Goal: Information Seeking & Learning: Learn about a topic

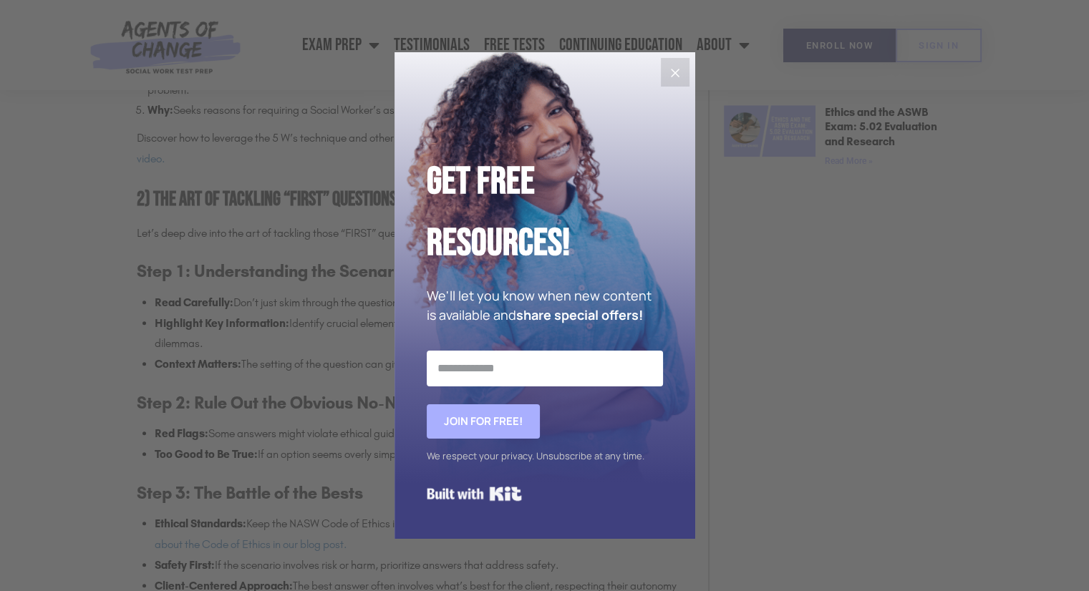
scroll to position [1208, 0]
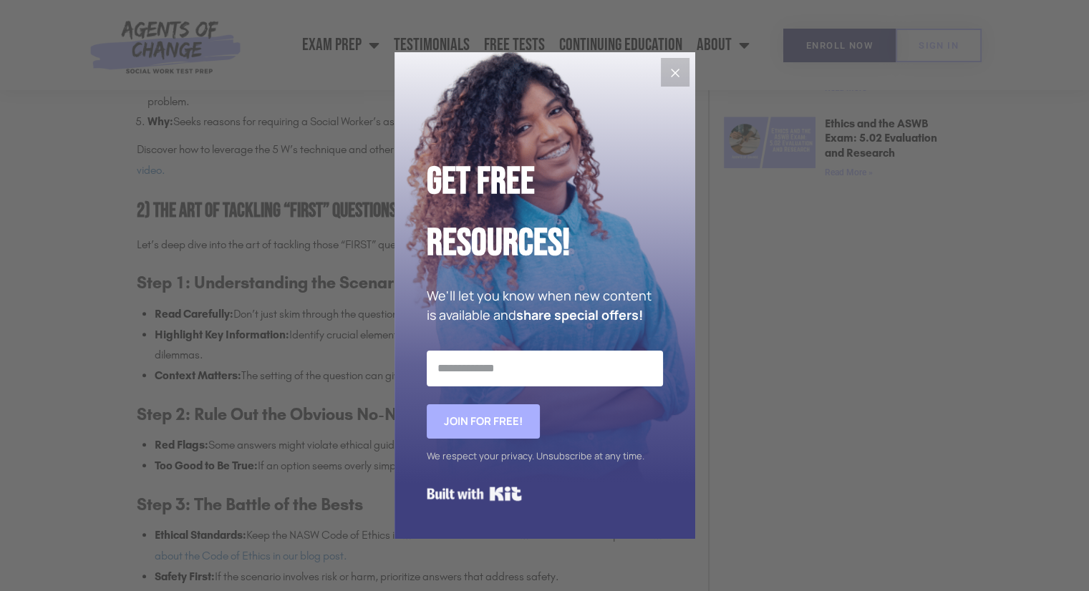
click at [676, 74] on icon "Close" at bounding box center [675, 73] width 9 height 9
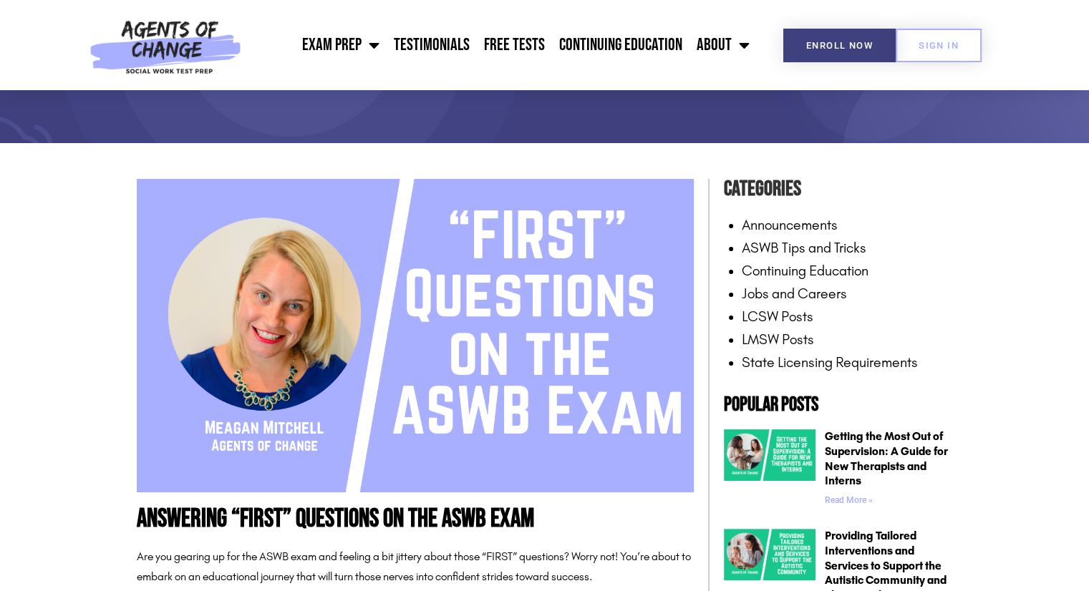
scroll to position [243, 0]
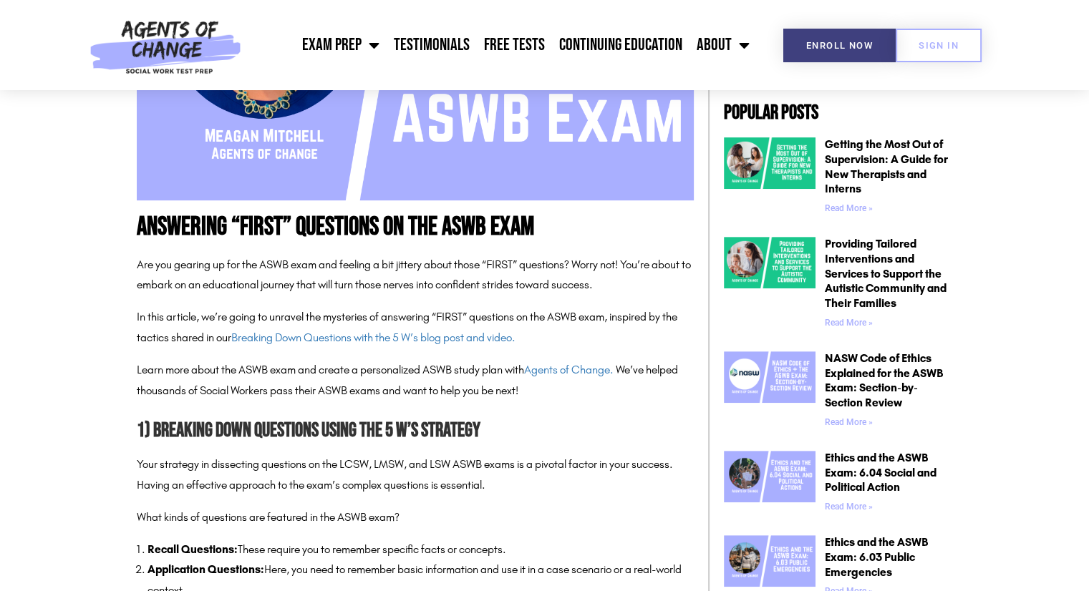
scroll to position [547, 0]
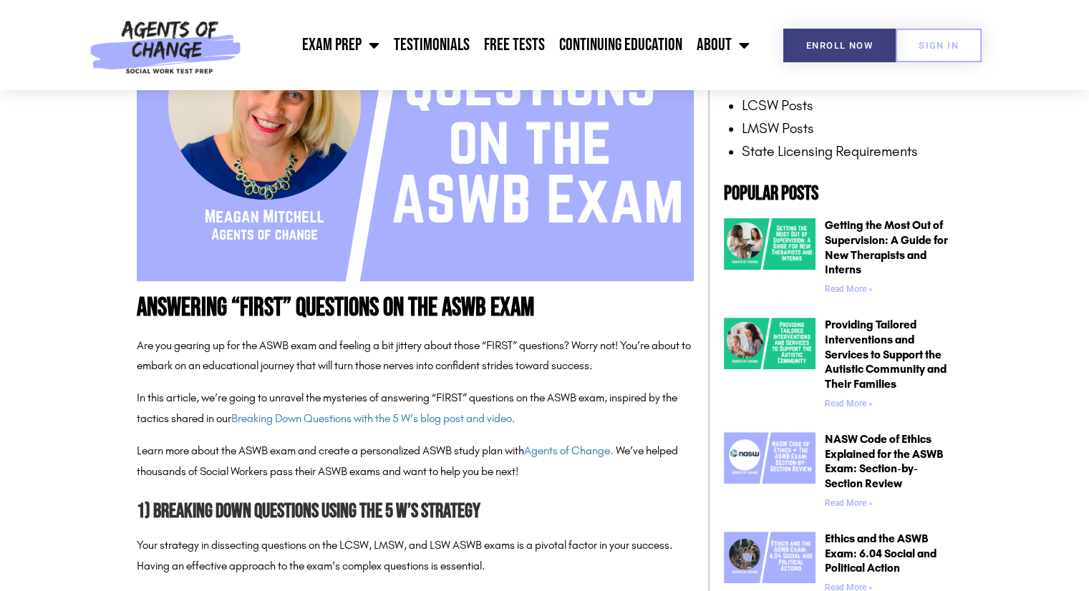
scroll to position [0, 0]
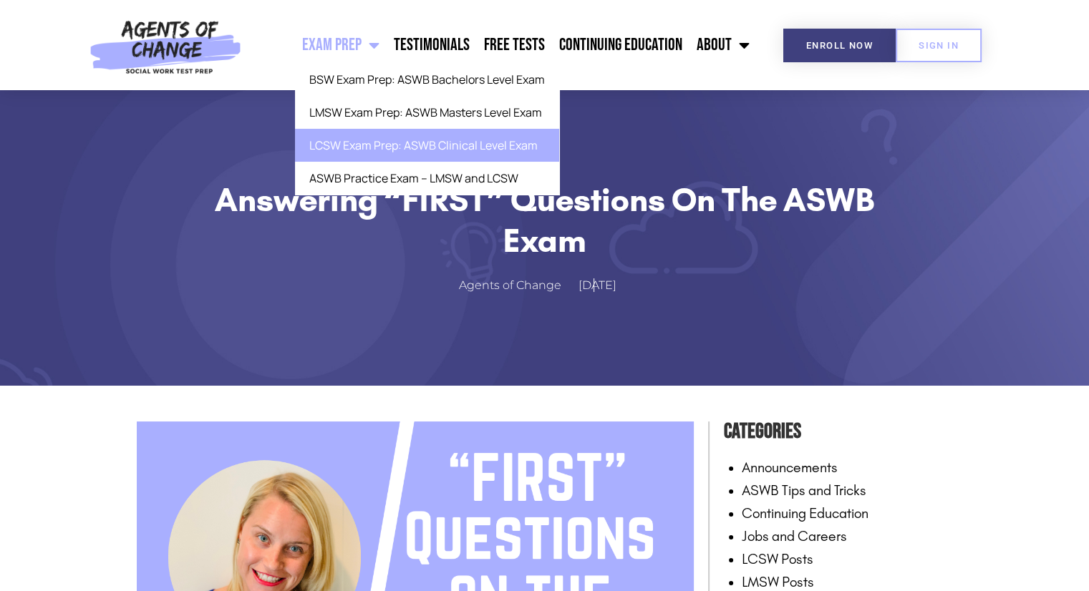
click at [390, 153] on link "LCSW Exam Prep: ASWB Clinical Level Exam" at bounding box center [427, 145] width 264 height 33
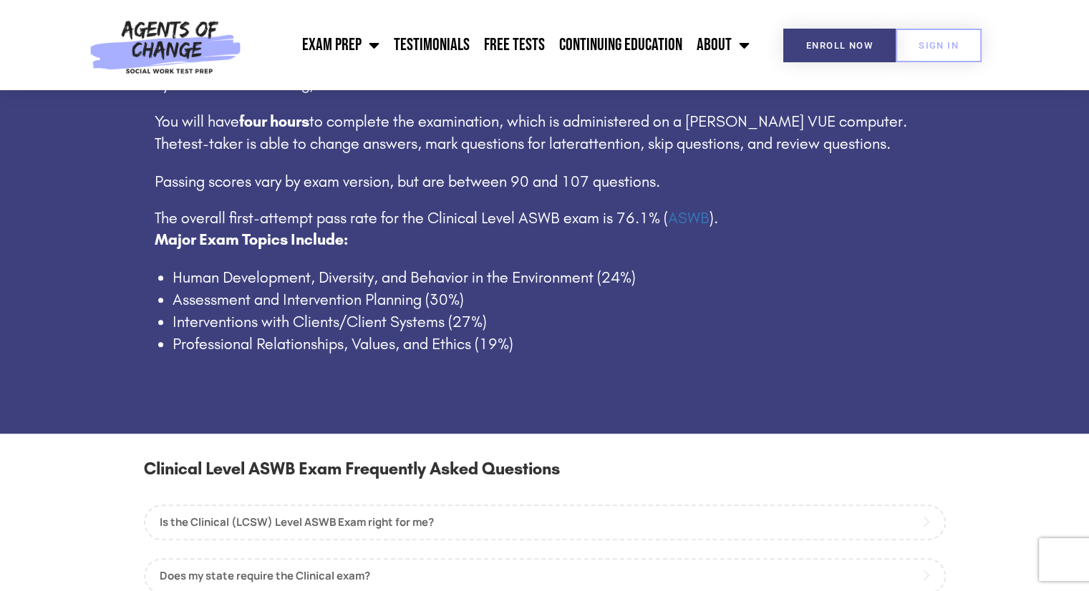
scroll to position [948, 0]
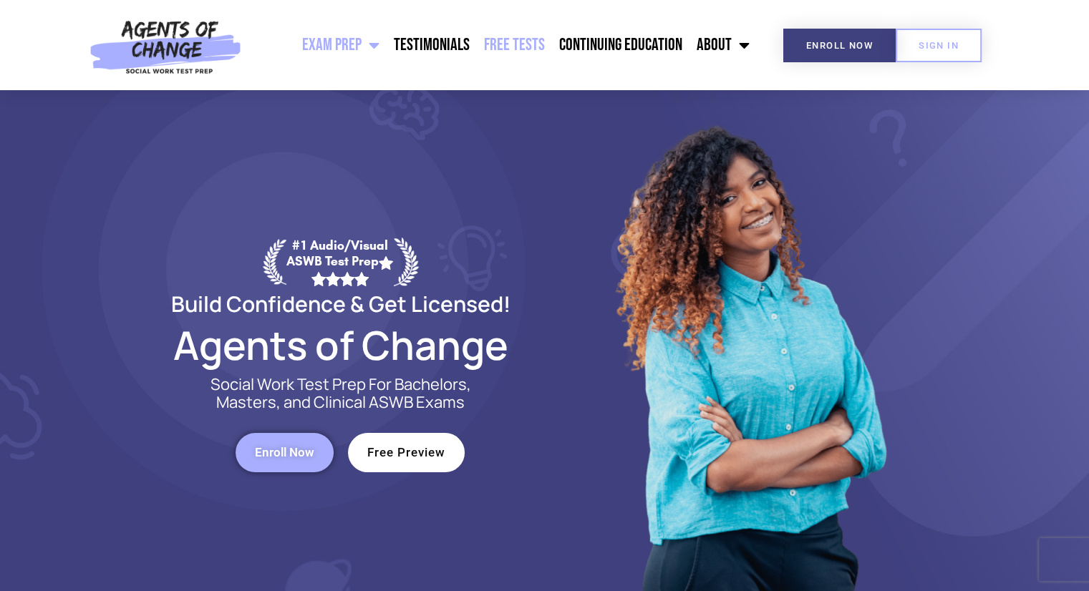
click at [520, 53] on link "Free Tests" at bounding box center [514, 45] width 75 height 36
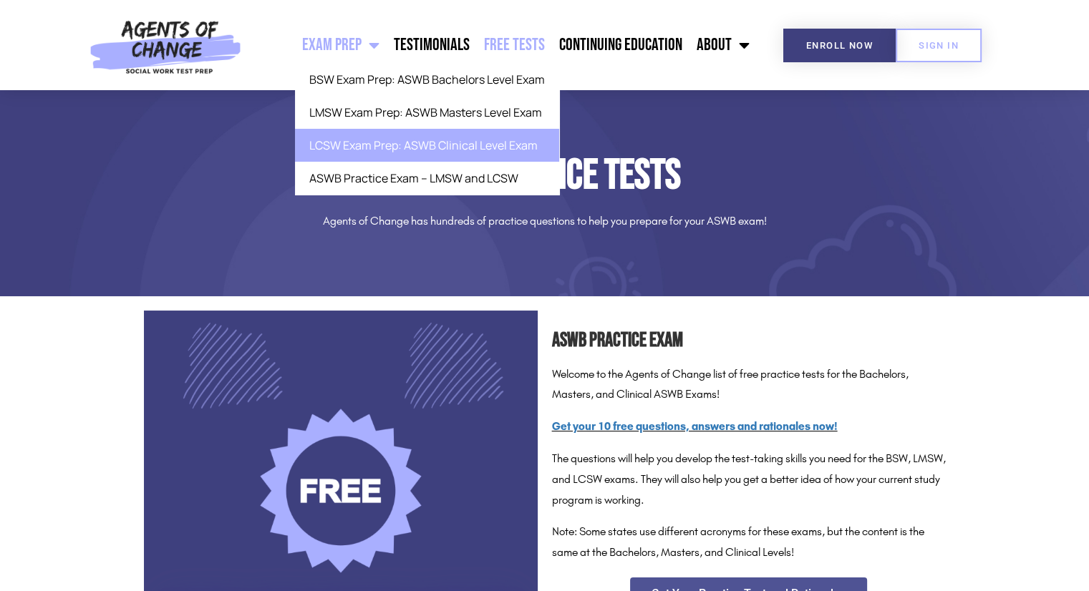
click at [377, 149] on link "LCSW Exam Prep: ASWB Clinical Level Exam" at bounding box center [427, 145] width 264 height 33
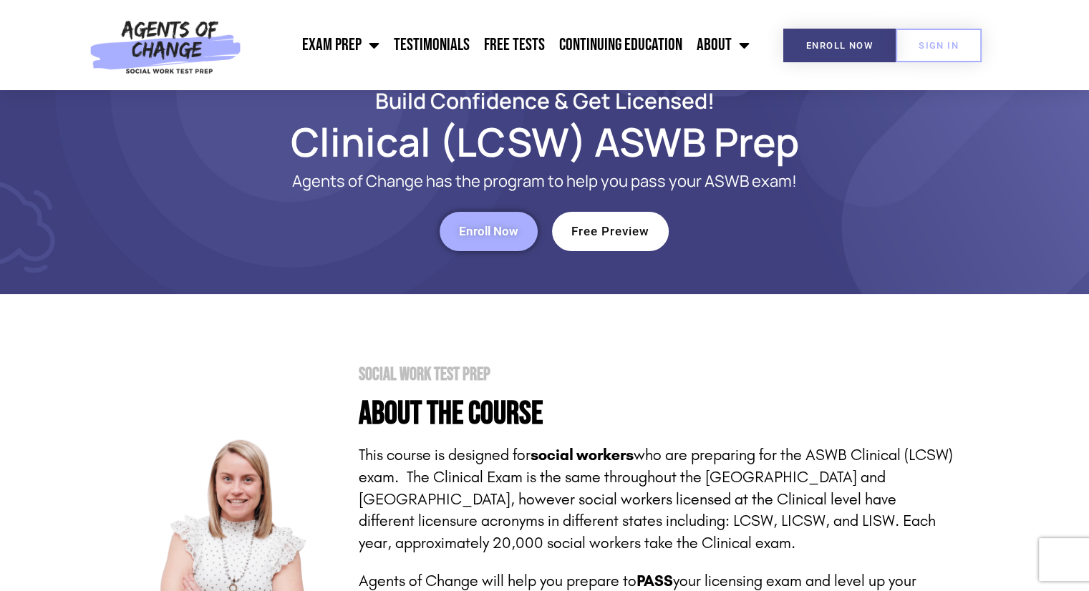
scroll to position [34, 0]
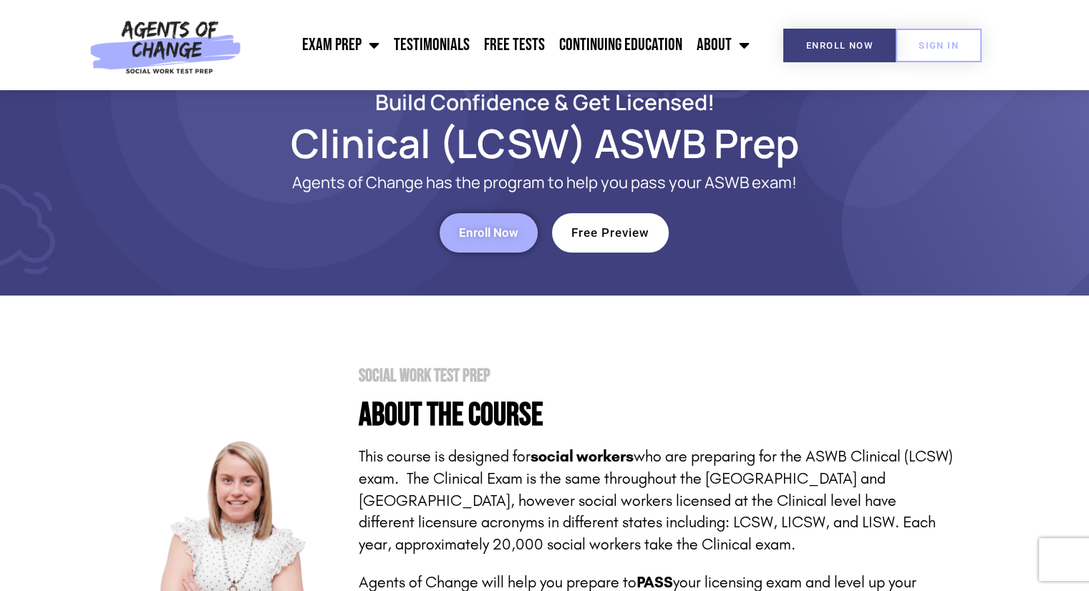
click at [496, 231] on span "Enroll Now" at bounding box center [488, 233] width 59 height 12
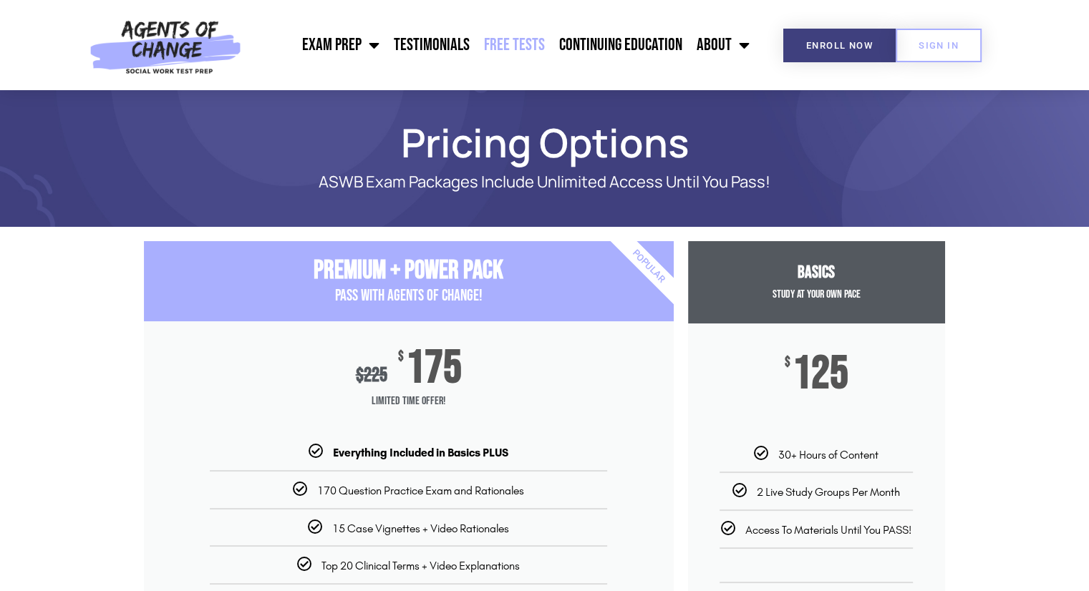
click at [531, 49] on link "Free Tests" at bounding box center [514, 45] width 75 height 36
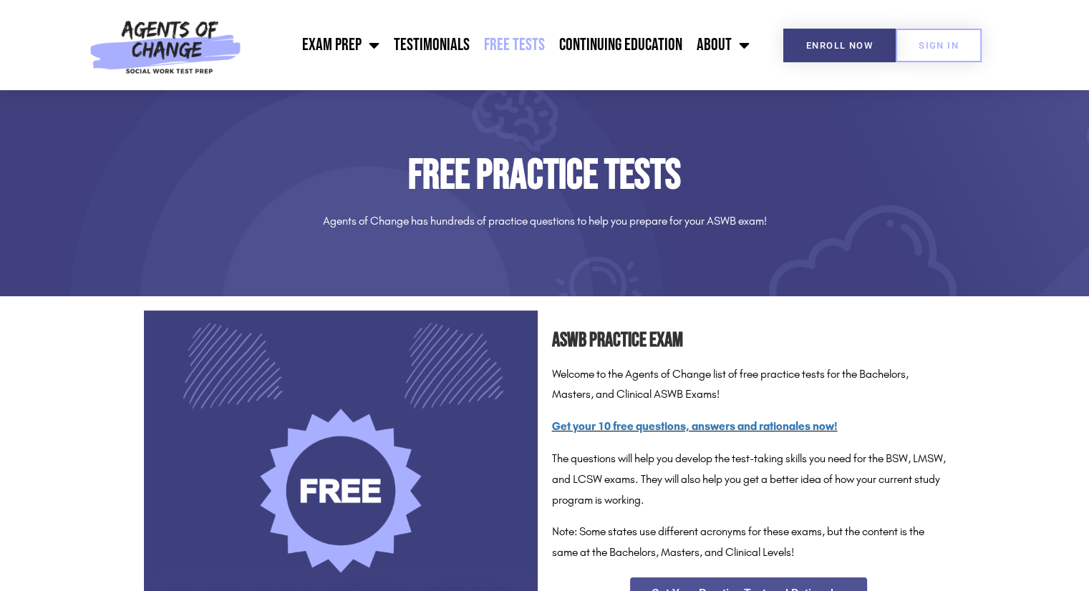
click at [727, 318] on div "ASWB Practice Exam Welcome to the Agents of Change list of free practice tests …" at bounding box center [749, 437] width 394 height 253
